Goal: Entertainment & Leisure: Consume media (video, audio)

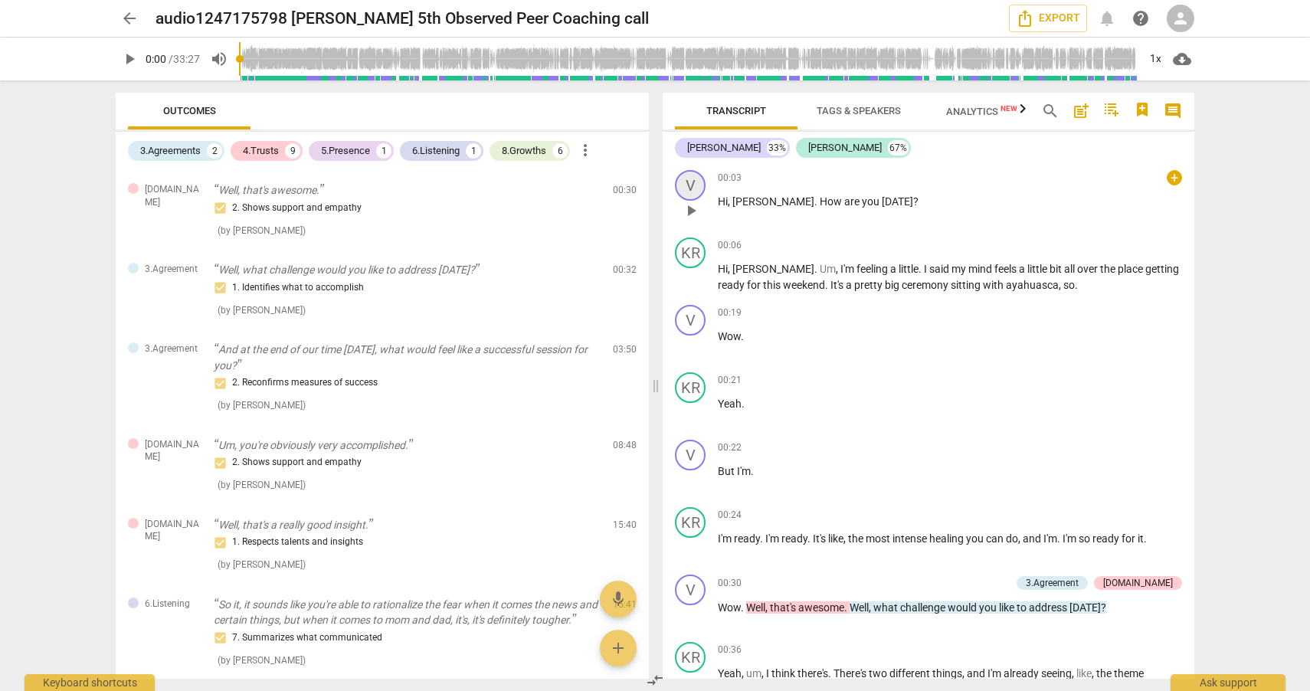
click at [695, 187] on div "V" at bounding box center [690, 185] width 31 height 31
click at [694, 180] on div "V" at bounding box center [690, 185] width 31 height 31
click at [1167, 179] on div "+" at bounding box center [1174, 177] width 15 height 15
click at [1279, 225] on div at bounding box center [655, 345] width 1310 height 691
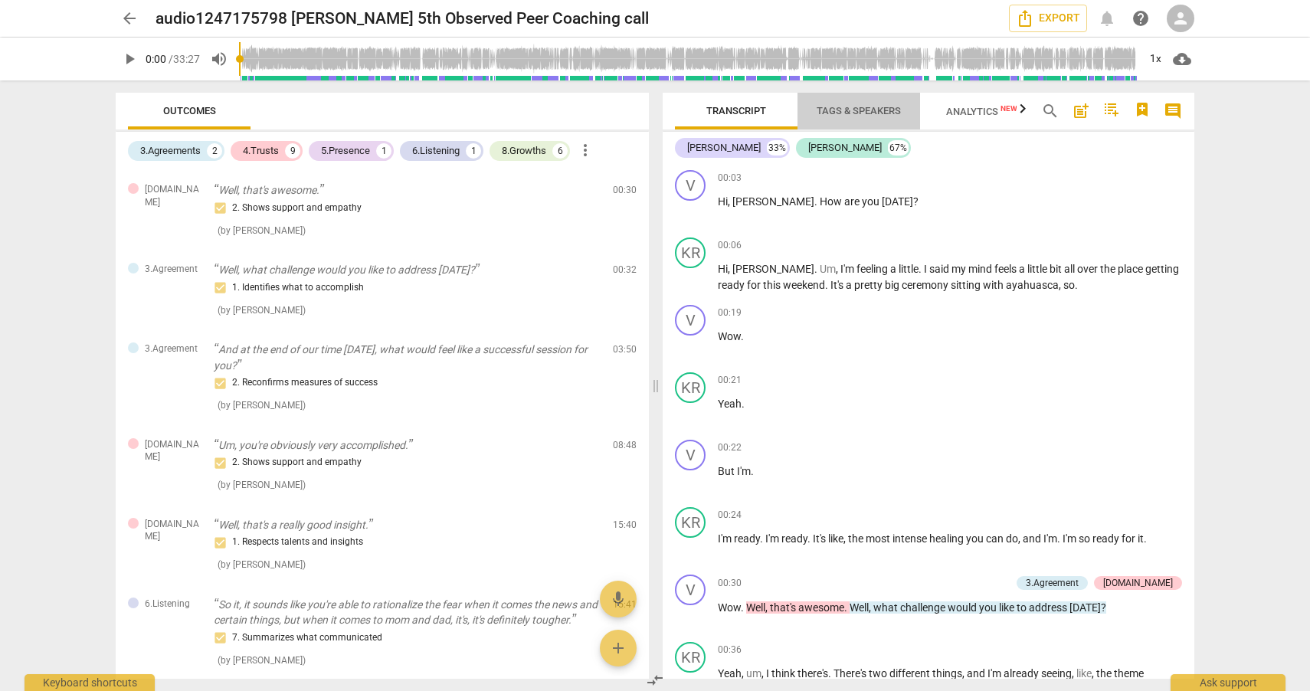
click at [873, 101] on span "Tags & Speakers" at bounding box center [858, 111] width 121 height 21
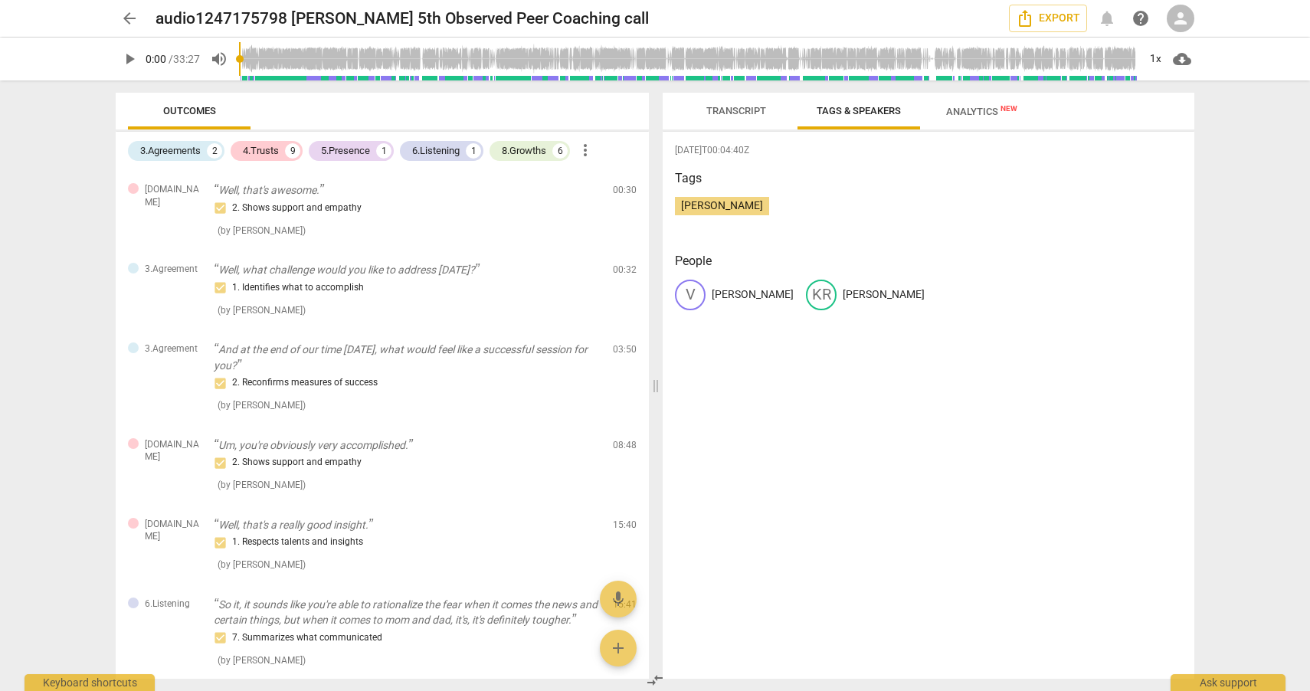
click at [695, 299] on div "V" at bounding box center [690, 295] width 31 height 31
click at [723, 299] on p "[PERSON_NAME]" at bounding box center [753, 295] width 82 height 16
click at [843, 300] on p "[PERSON_NAME]" at bounding box center [884, 295] width 82 height 16
click at [742, 113] on span "Transcript" at bounding box center [737, 110] width 60 height 11
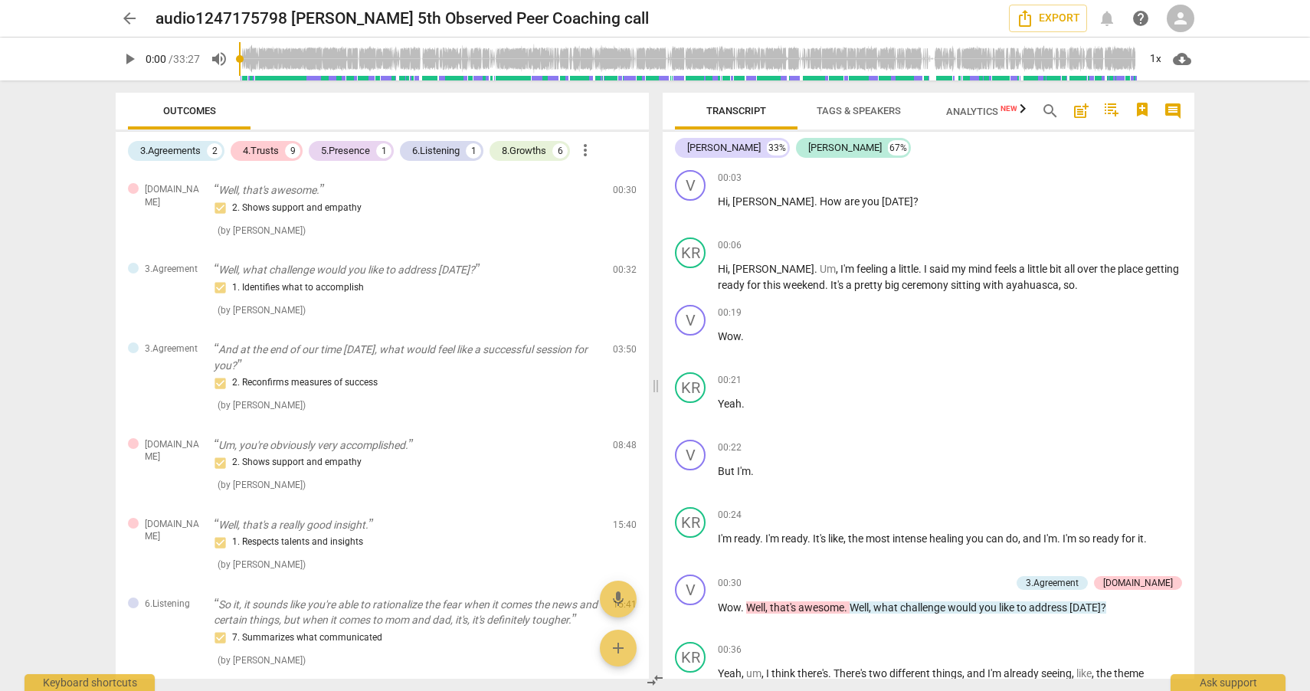
click at [125, 61] on span "play_arrow" at bounding box center [129, 59] width 18 height 18
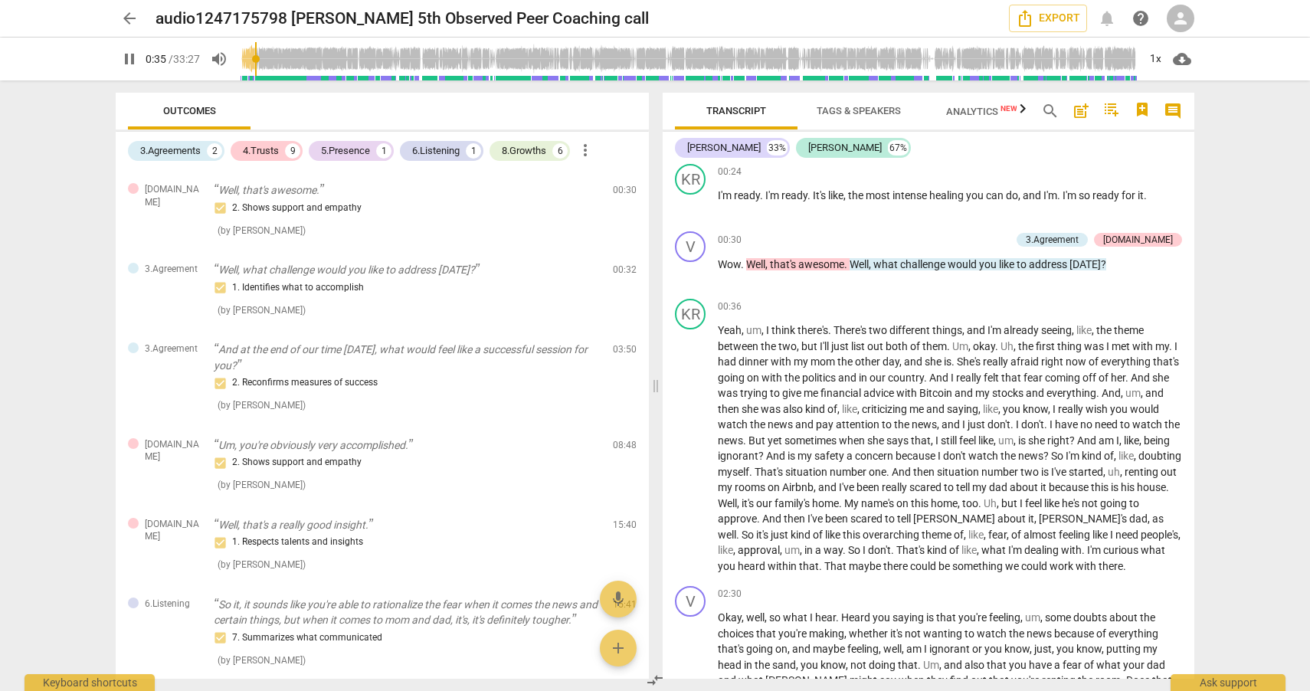
scroll to position [348, 0]
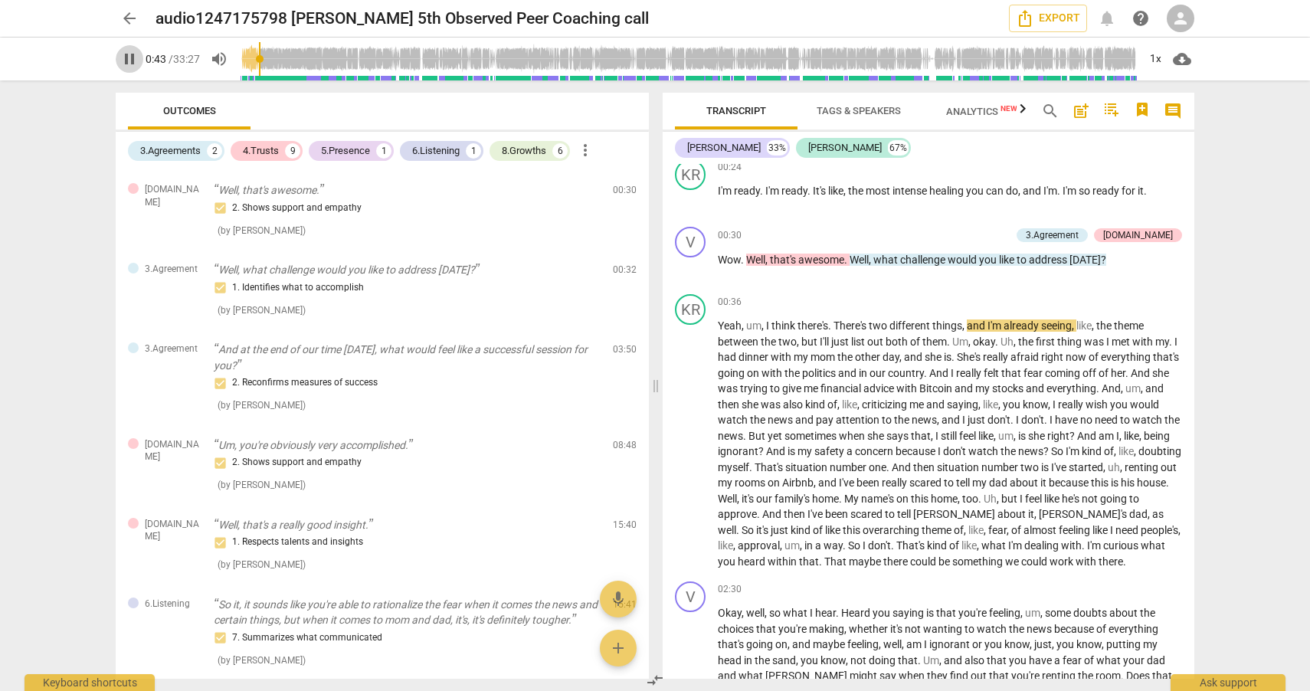
click at [133, 64] on span "pause" at bounding box center [129, 59] width 18 height 18
click at [126, 62] on span "play_arrow" at bounding box center [129, 59] width 18 height 18
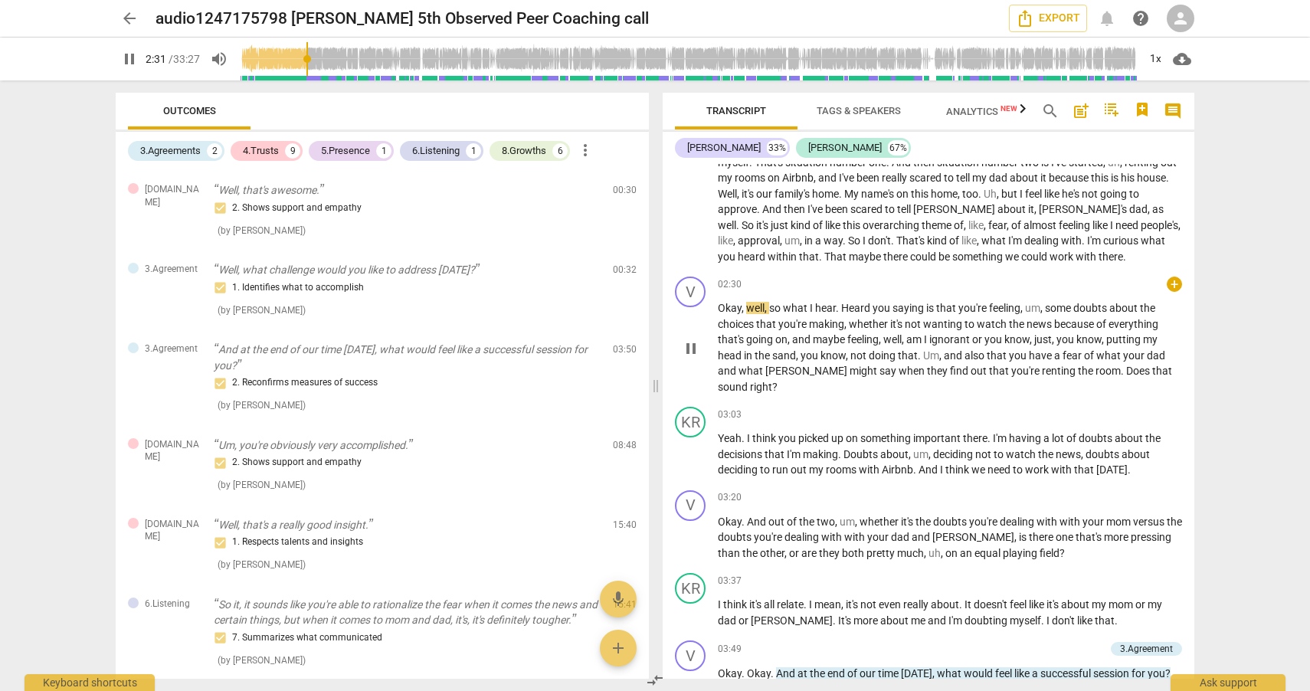
scroll to position [654, 0]
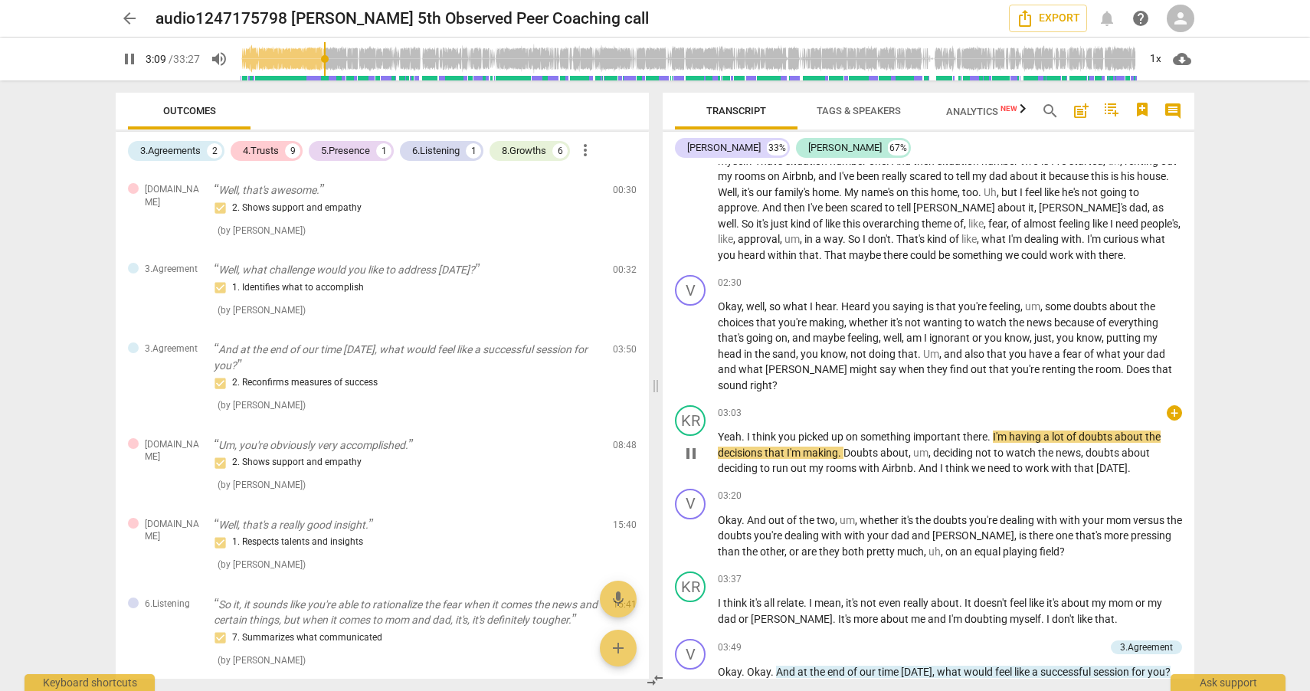
click at [687, 455] on span "pause" at bounding box center [691, 453] width 18 height 18
click at [691, 459] on span "play_arrow" at bounding box center [691, 453] width 18 height 18
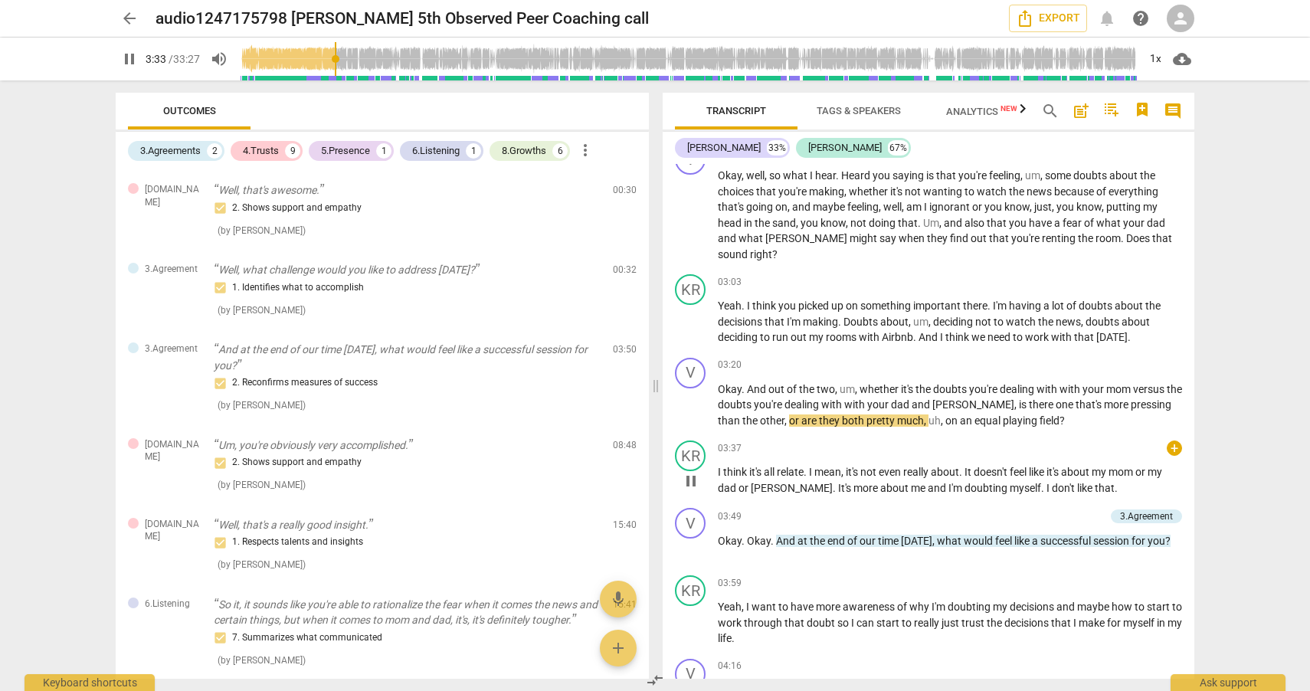
scroll to position [811, 0]
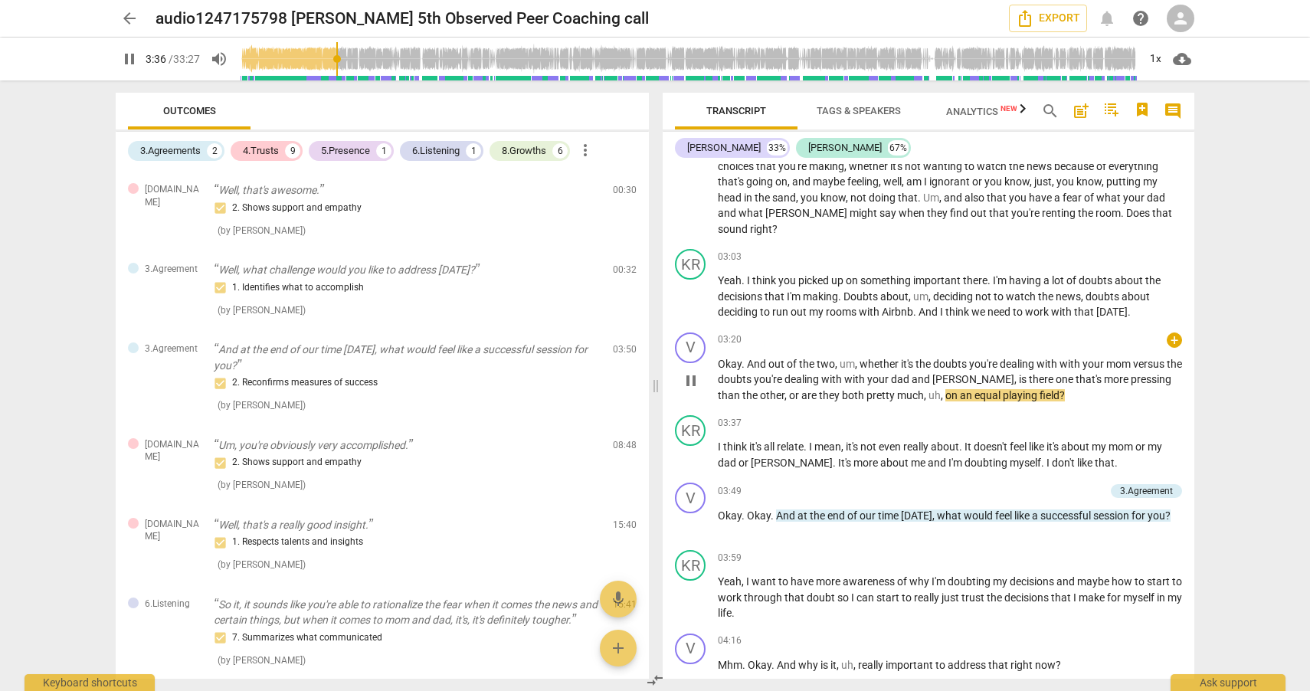
click at [693, 385] on span "pause" at bounding box center [691, 381] width 18 height 18
click at [691, 384] on span "play_arrow" at bounding box center [691, 381] width 18 height 18
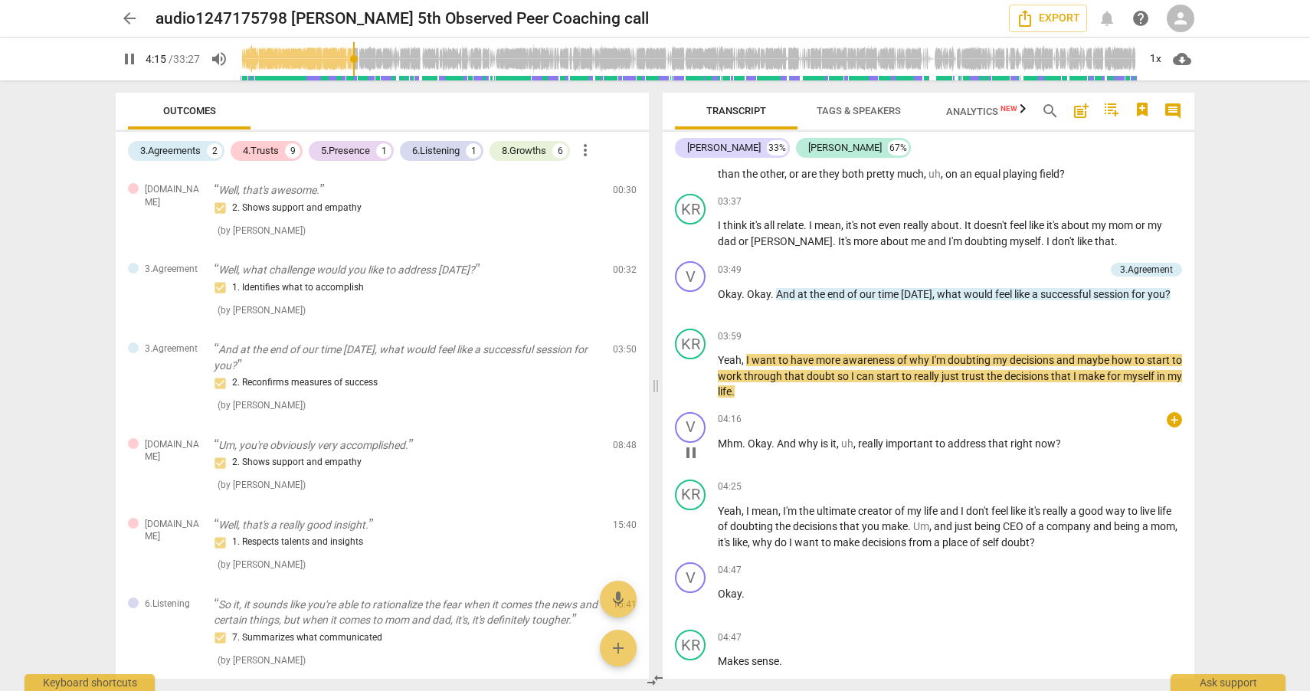
scroll to position [1033, 0]
click at [693, 380] on span "pause" at bounding box center [691, 376] width 18 height 18
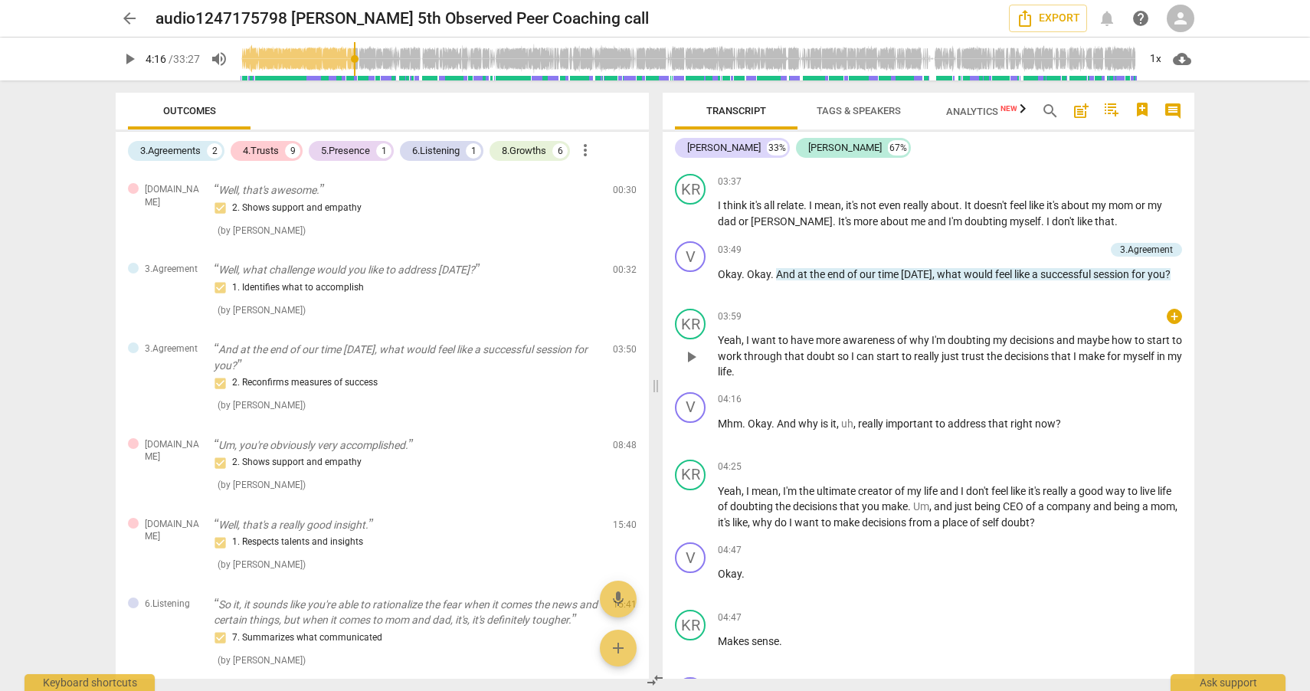
scroll to position [1054, 0]
click at [691, 428] on span "play_arrow" at bounding box center [691, 431] width 18 height 18
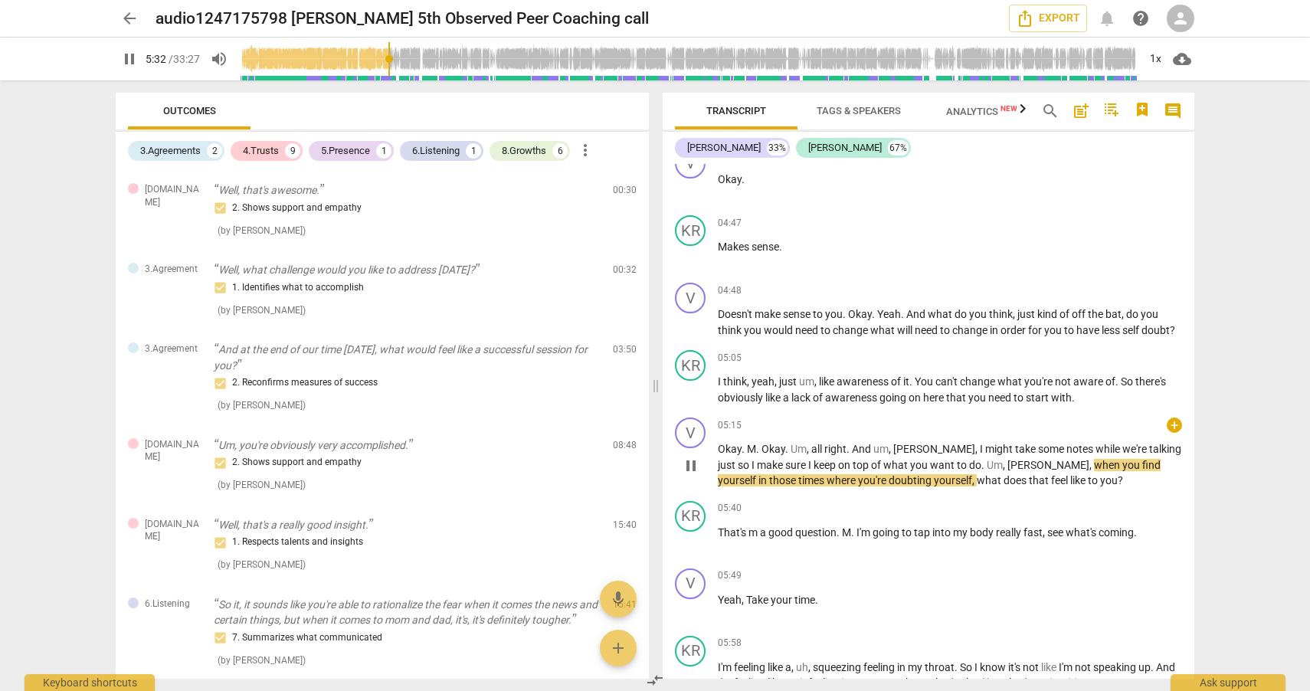
scroll to position [1448, 0]
click at [691, 474] on span "pause" at bounding box center [691, 464] width 18 height 18
type input "335"
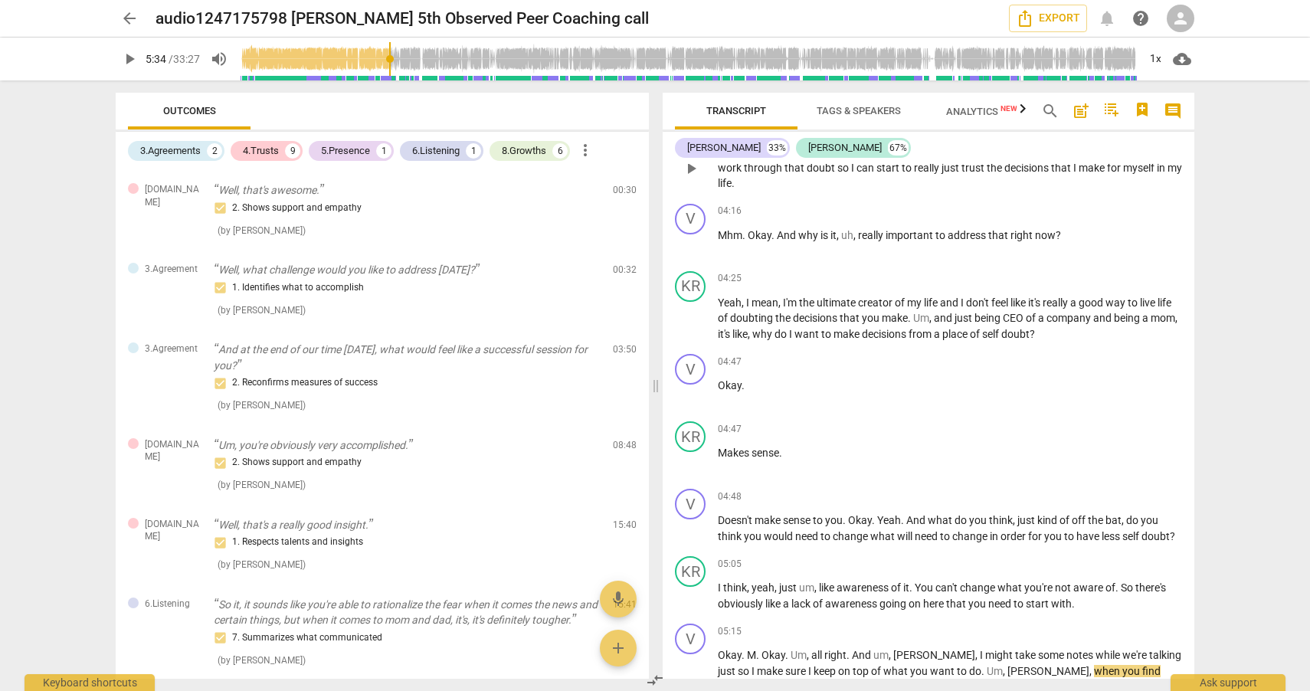
scroll to position [1267, 0]
